Goal: Transaction & Acquisition: Purchase product/service

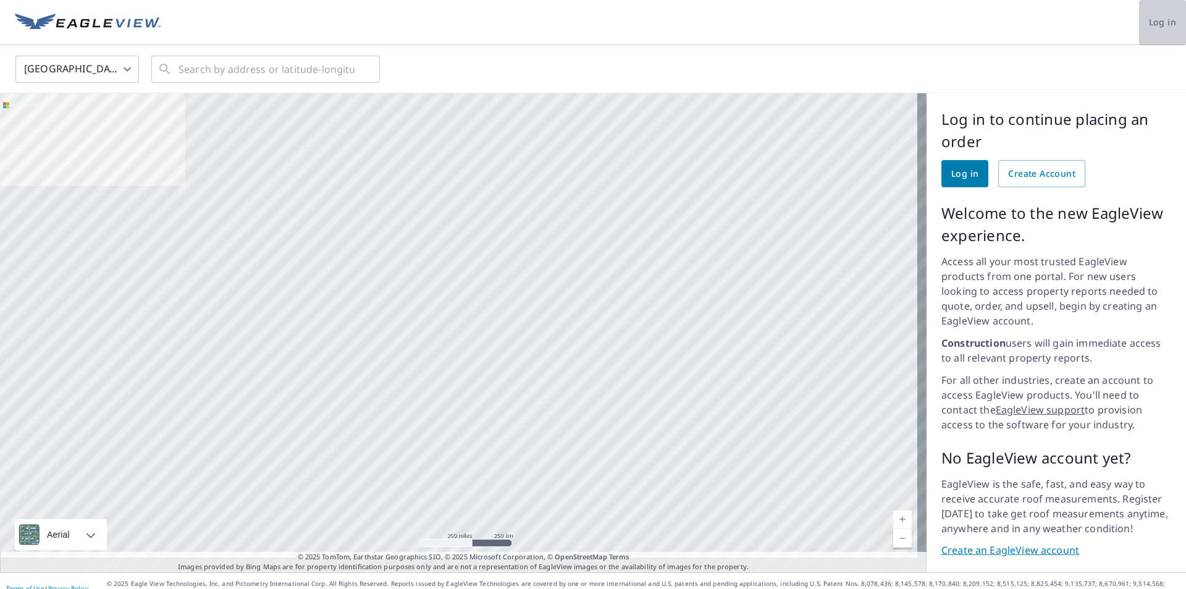
click at [1151, 26] on span "Log in" at bounding box center [1162, 22] width 27 height 15
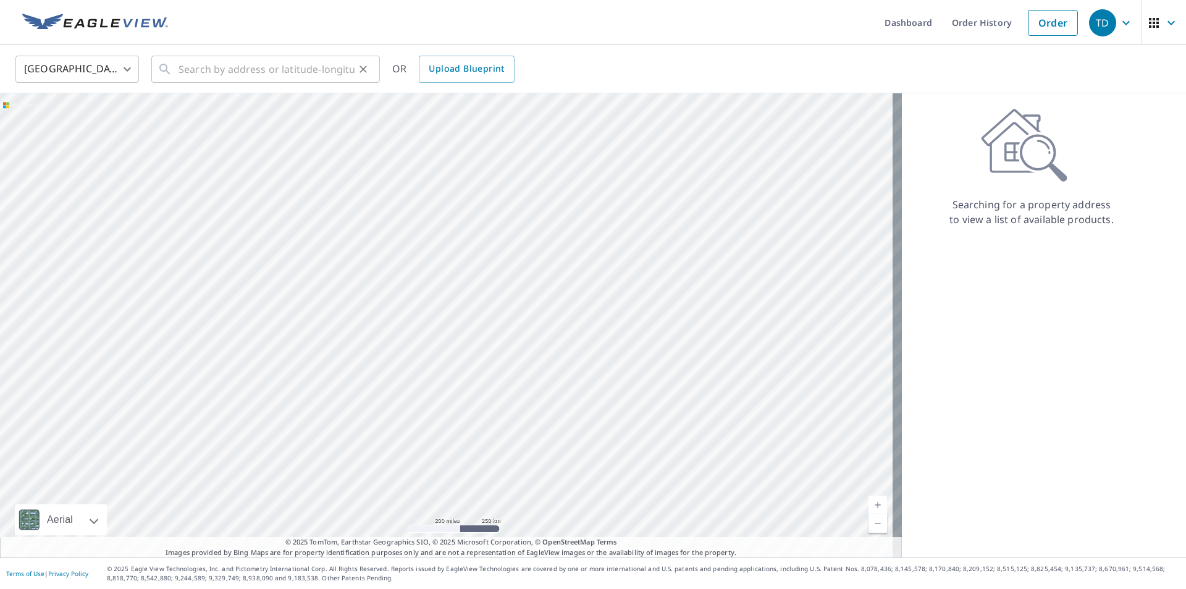
click at [177, 62] on div "​" at bounding box center [265, 69] width 229 height 27
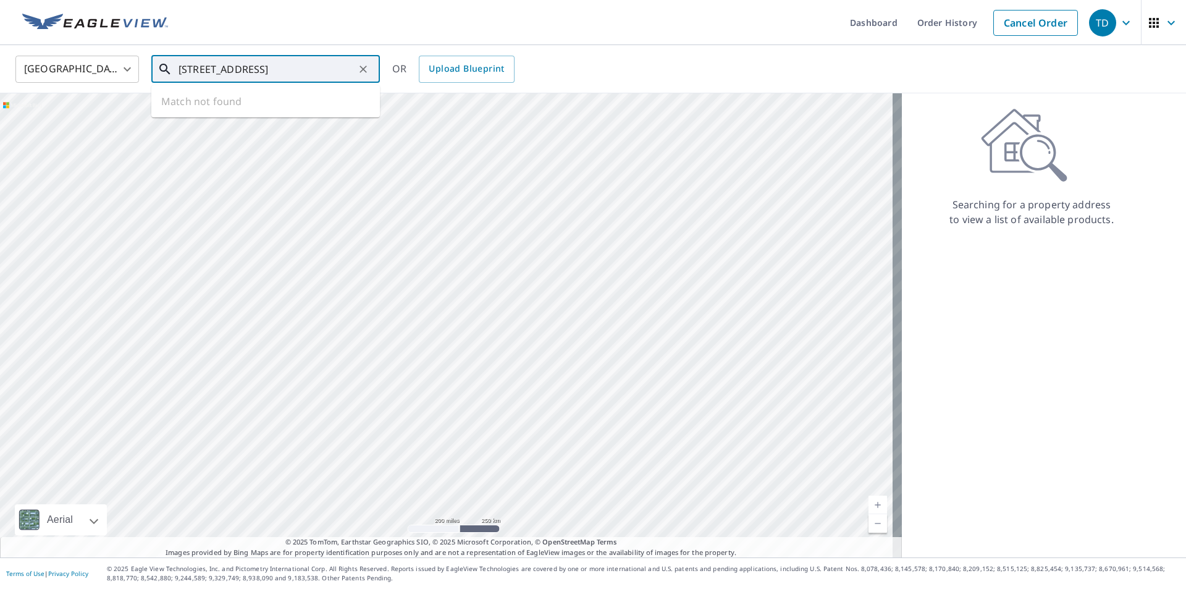
type input "180 Cty rd 466 grand lake"
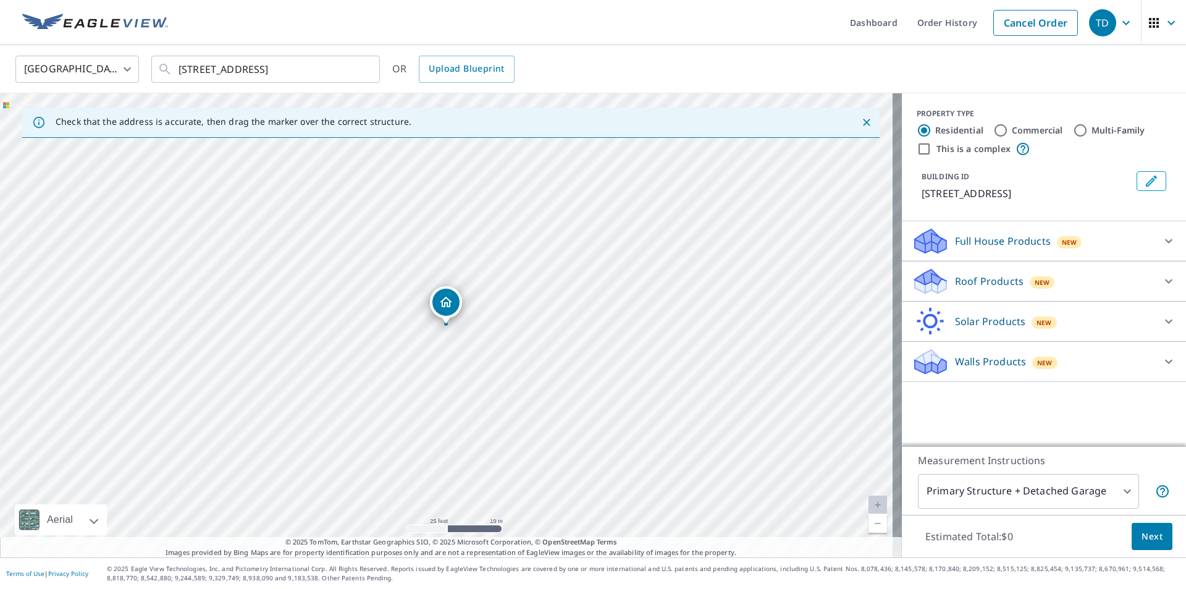
click at [1038, 288] on div "New" at bounding box center [1042, 282] width 25 height 12
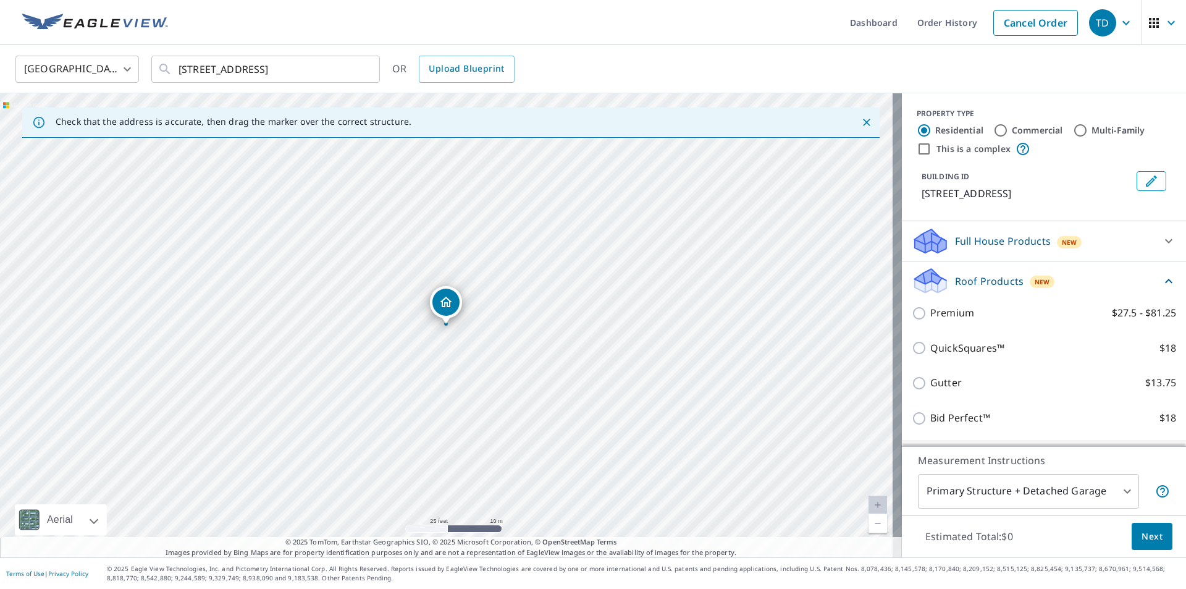
scroll to position [90, 0]
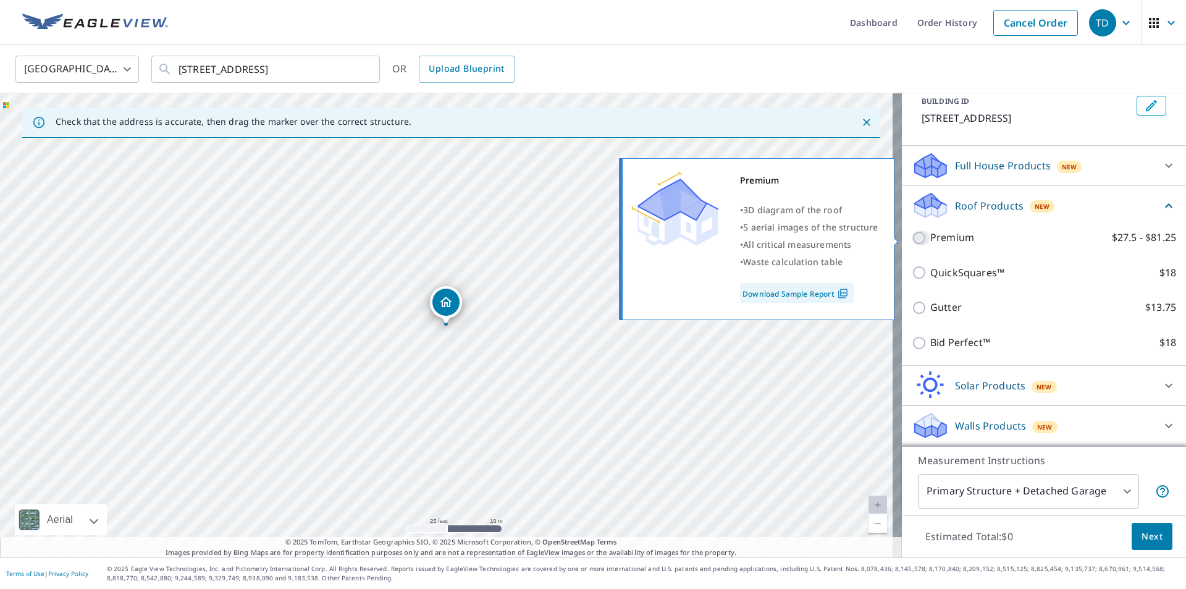
click at [912, 240] on input "Premium $27.5 - $81.25" at bounding box center [921, 237] width 19 height 15
checkbox input "true"
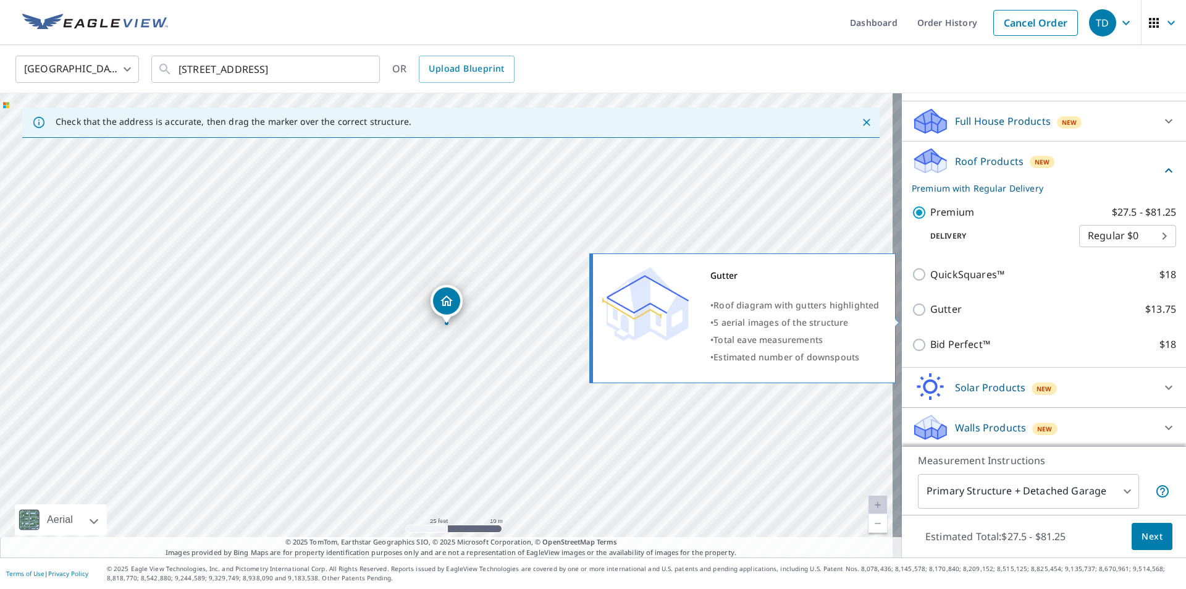
scroll to position [137, 0]
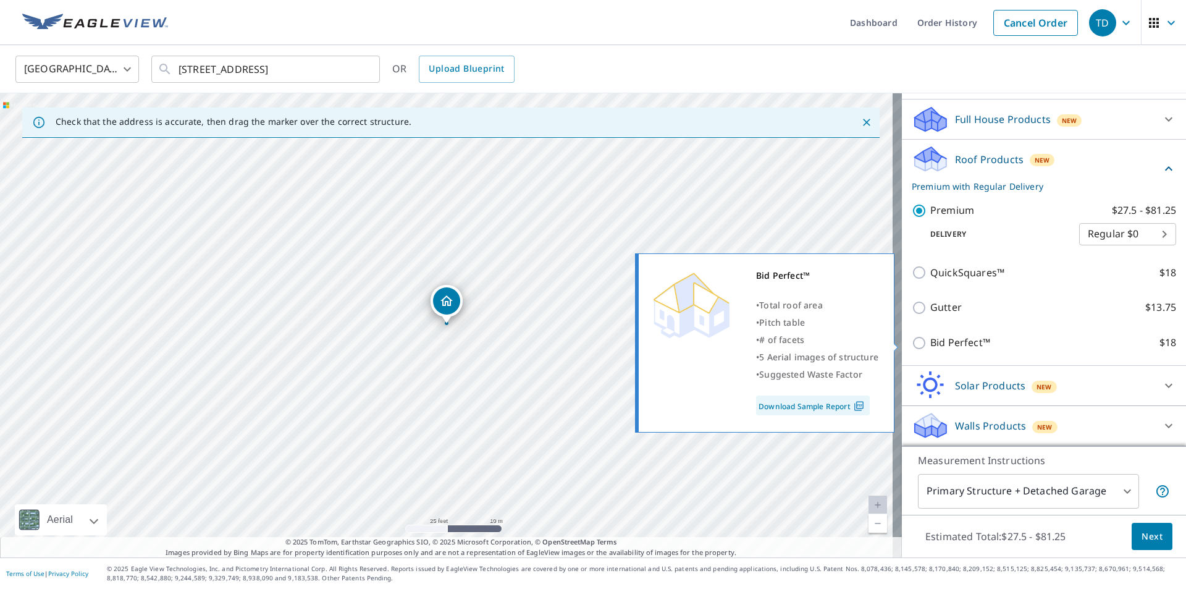
click at [854, 407] on img at bounding box center [859, 405] width 17 height 11
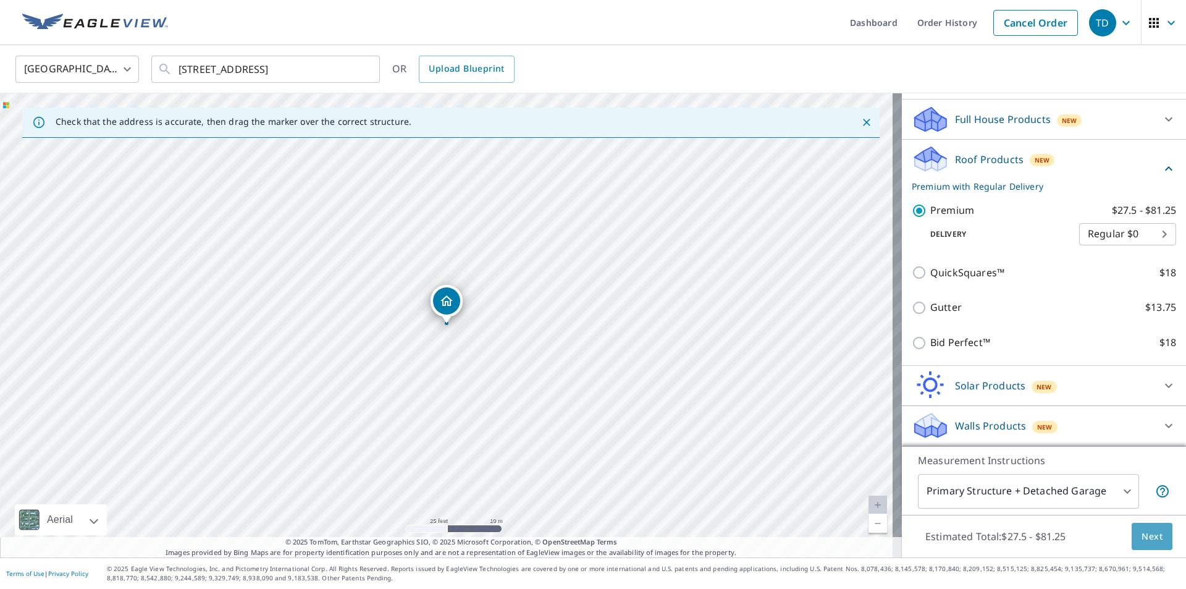
click at [1142, 540] on span "Next" at bounding box center [1152, 536] width 21 height 15
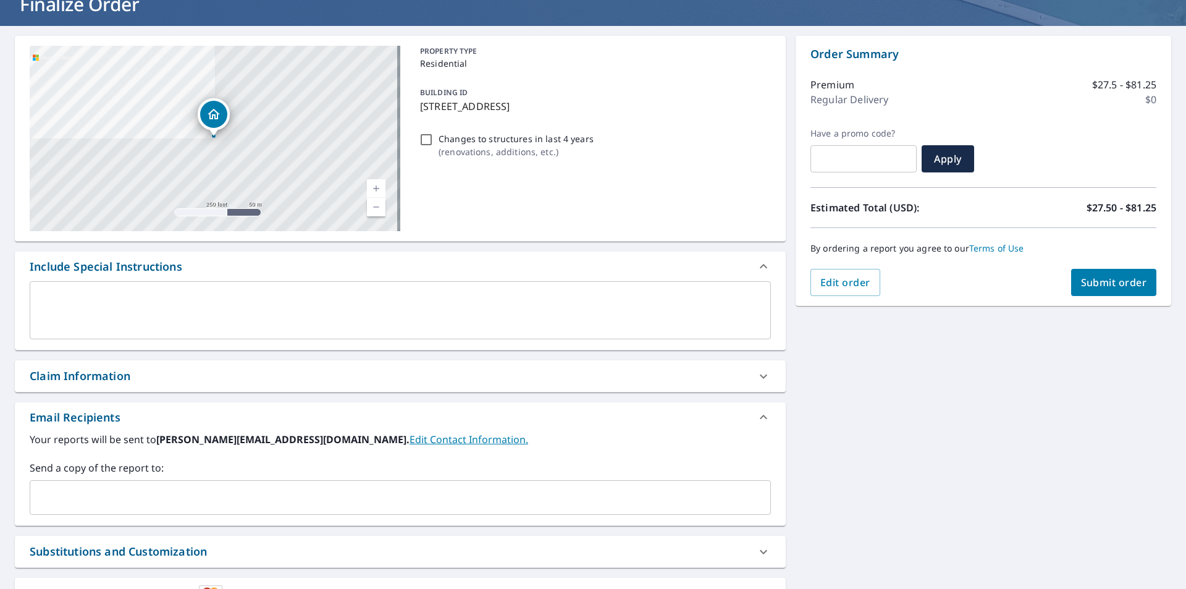
scroll to position [189, 0]
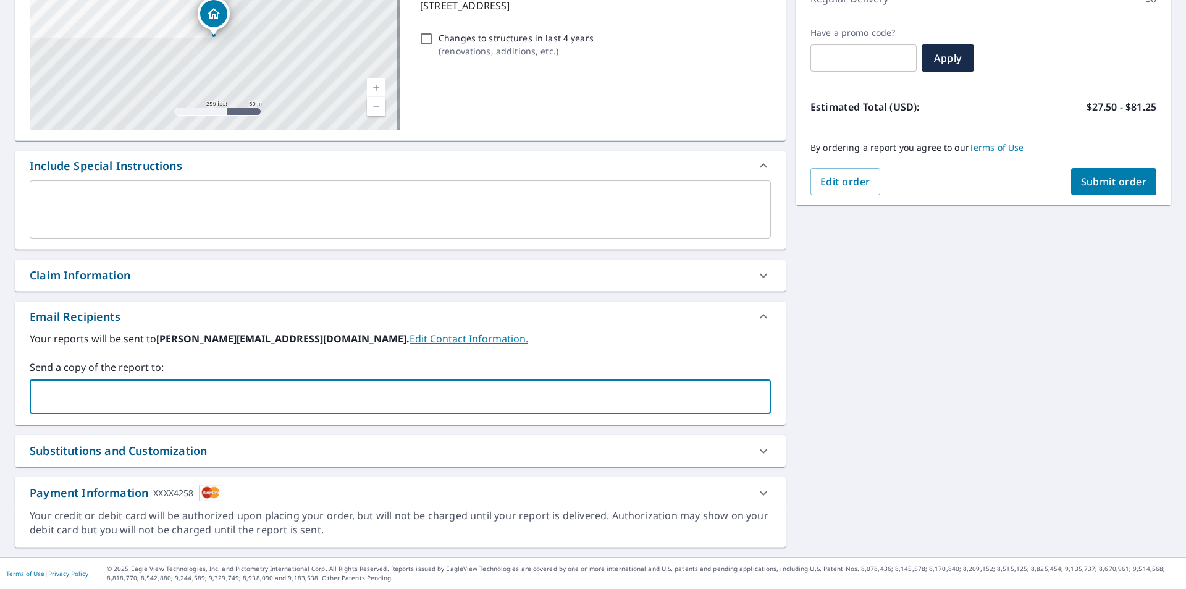
click at [229, 401] on input "text" at bounding box center [391, 396] width 712 height 23
type input "lane@goldroofing.com"
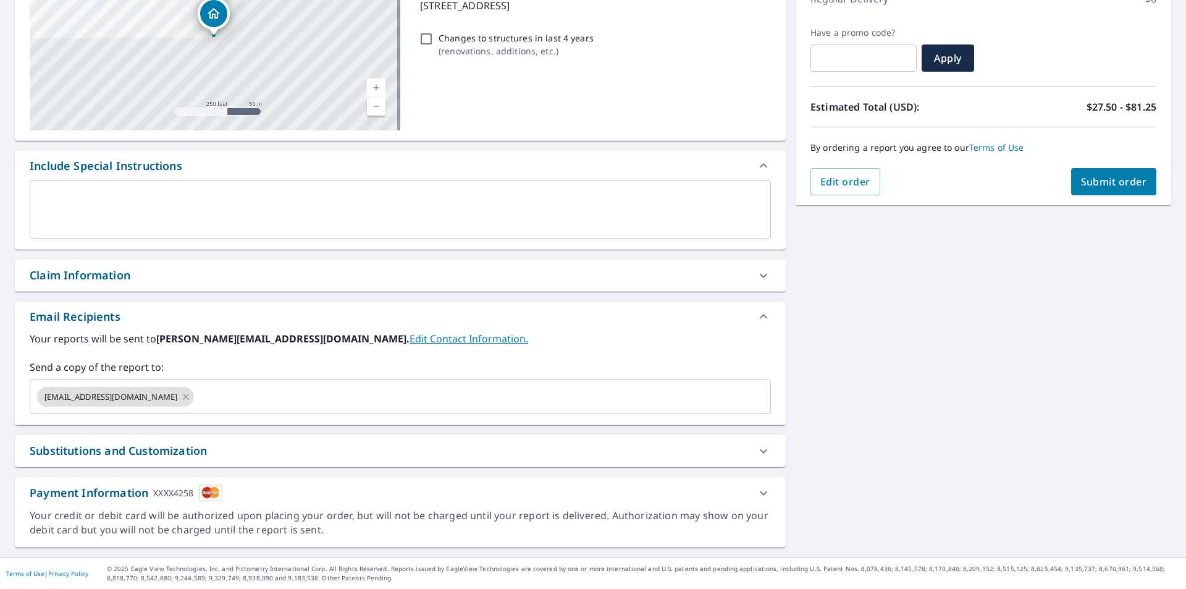
click at [264, 487] on div "Payment Information XXXX4258" at bounding box center [389, 492] width 719 height 17
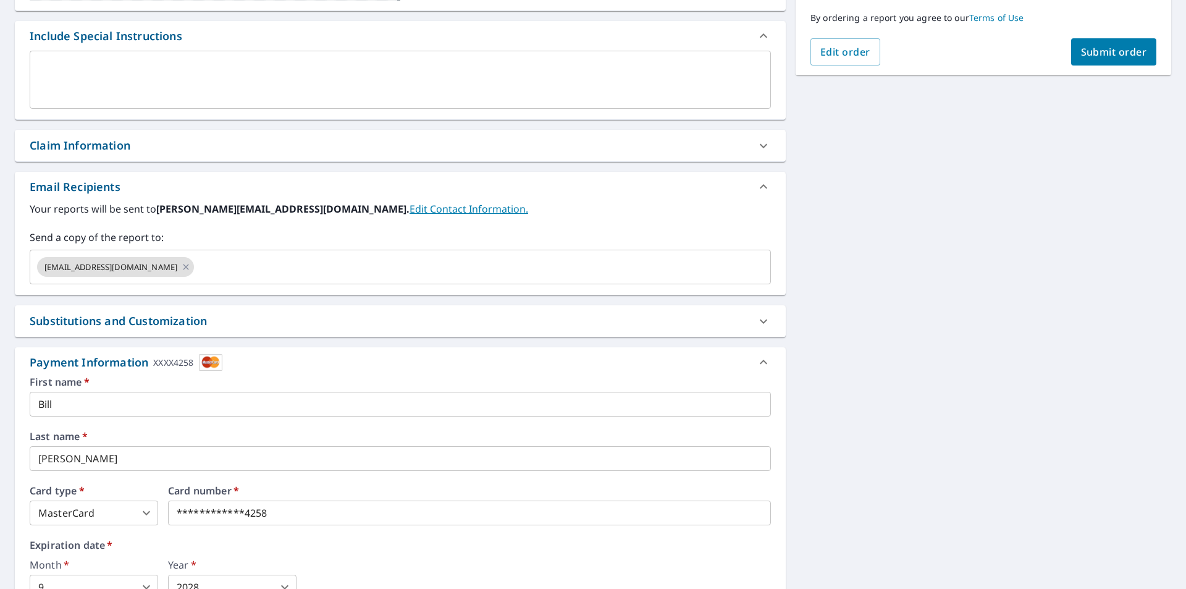
scroll to position [461, 0]
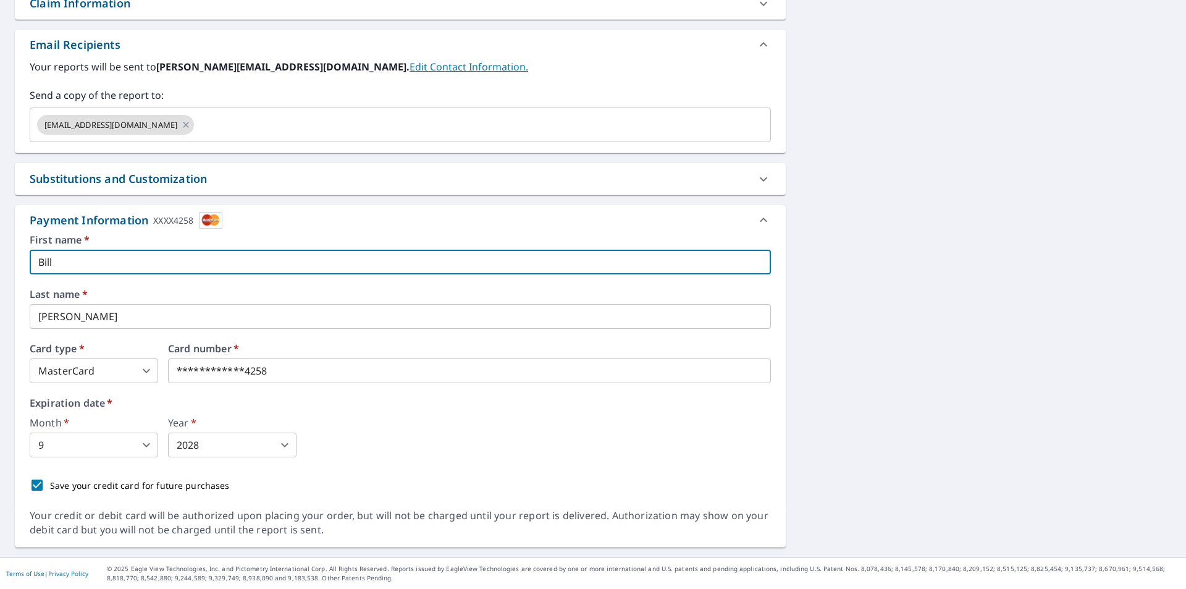
drag, startPoint x: 99, startPoint y: 259, endPoint x: 15, endPoint y: 263, distance: 84.7
click at [15, 263] on div "**********" at bounding box center [400, 372] width 771 height 274
type input ":"
type input "Lane"
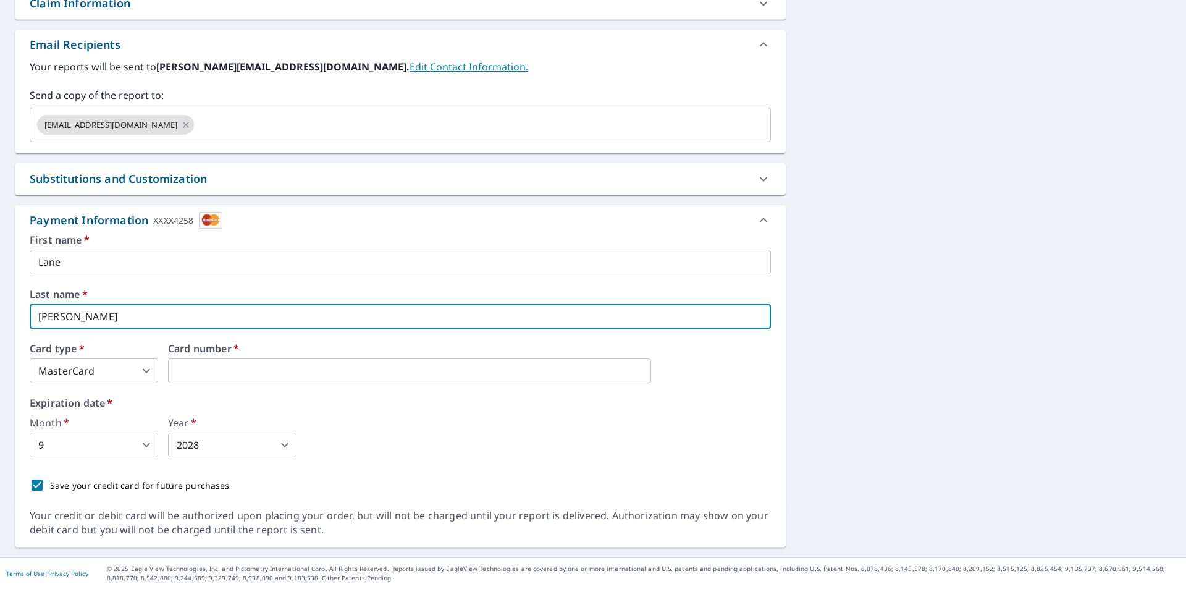
click at [274, 307] on input "Goldsberry" at bounding box center [400, 316] width 741 height 25
drag, startPoint x: 254, startPoint y: 319, endPoint x: 6, endPoint y: 318, distance: 248.3
click at [6, 318] on div "180 County Road 466 Grand Lake, CO 80447 Aerial Road A standard road map Aerial…" at bounding box center [593, 105] width 1186 height 904
type input "Berndt"
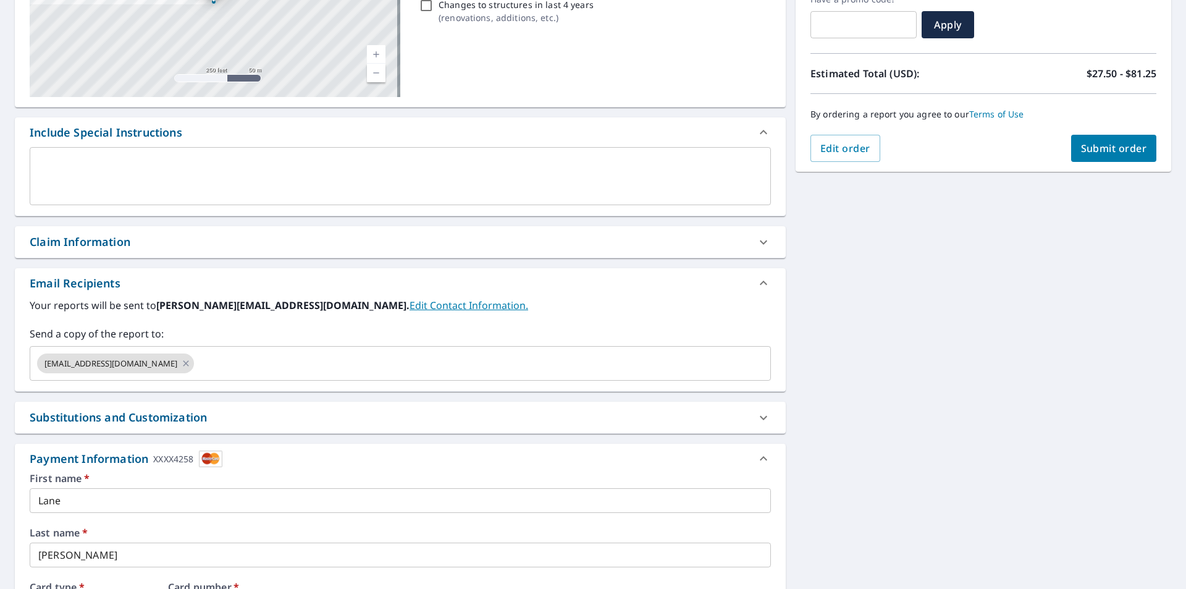
scroll to position [28, 0]
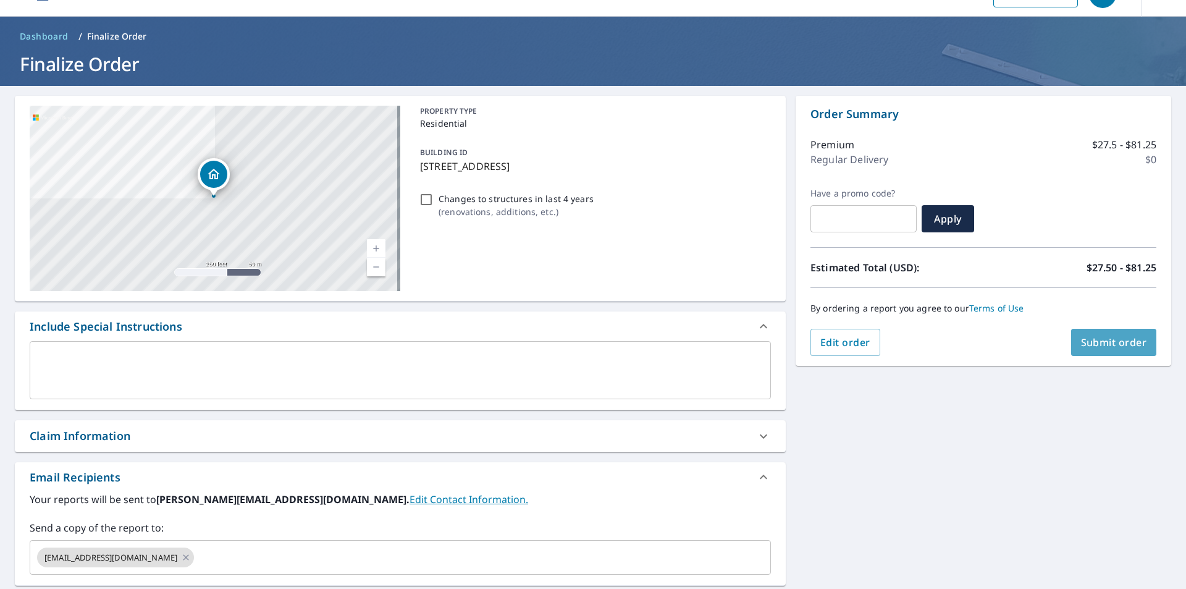
click at [1110, 343] on span "Submit order" at bounding box center [1114, 342] width 66 height 14
